Goal: Find specific page/section: Find specific page/section

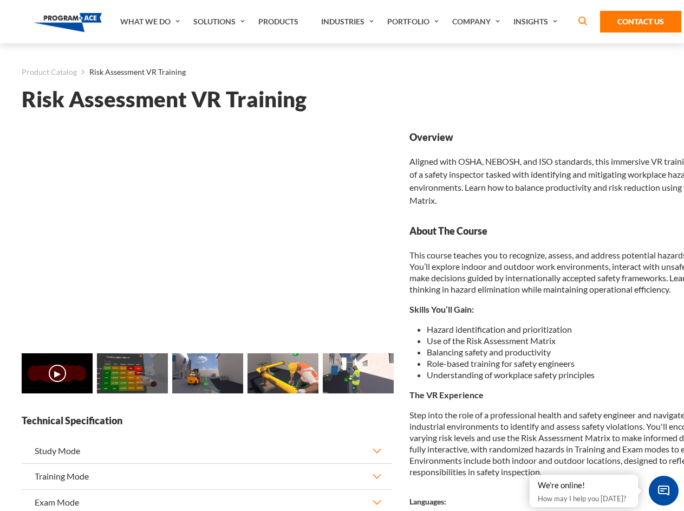
click at [220, 22] on link "Solutions" at bounding box center [220, 21] width 65 height 43
click at [0, 0] on div "AI & Computer Vision Solutions Computer Vision Quality Control AI tools for fas…" at bounding box center [0, 0] width 0 height 0
click at [0, 0] on div "AI & Computer Vision Solutions Virtual Training Solutions Virtual Tour Solution…" at bounding box center [0, 0] width 0 height 0
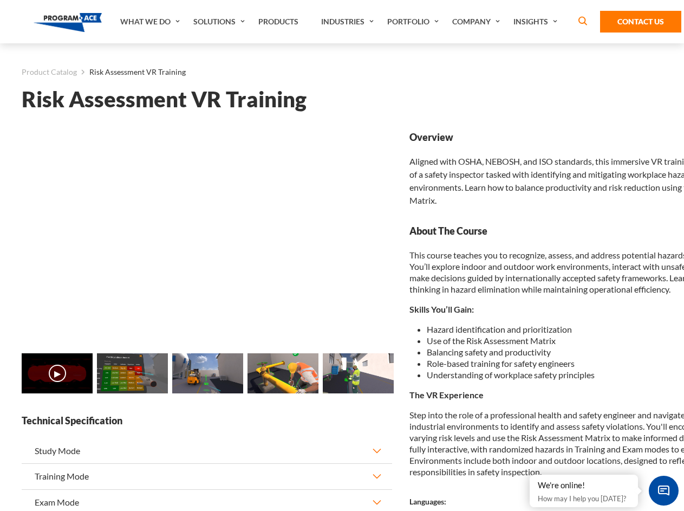
click at [0, 0] on div "AI & Computer Vision Solutions Virtual Training Solutions Virtual Tour Solution…" at bounding box center [0, 0] width 0 height 0
click at [0, 0] on div "AI & Computer Vision Solutions Computer Vision Quality Control AI tools for fas…" at bounding box center [0, 0] width 0 height 0
